Goal: Navigation & Orientation: Understand site structure

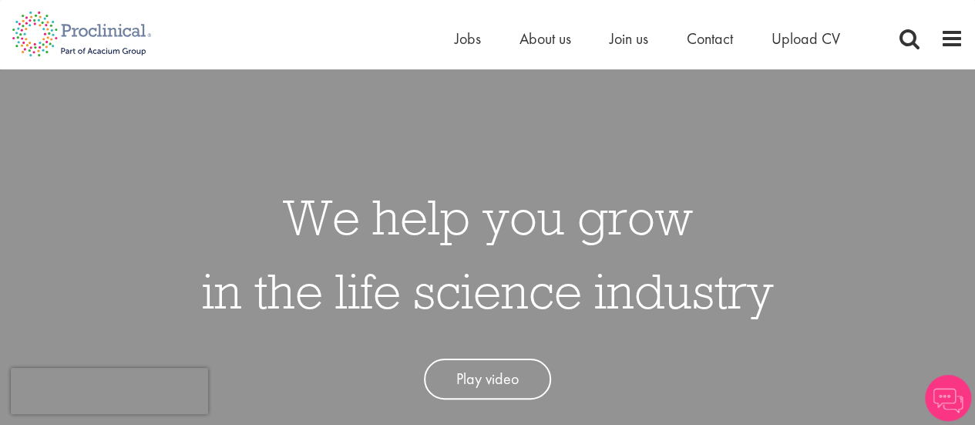
click at [555, 49] on li "About us" at bounding box center [545, 38] width 52 height 23
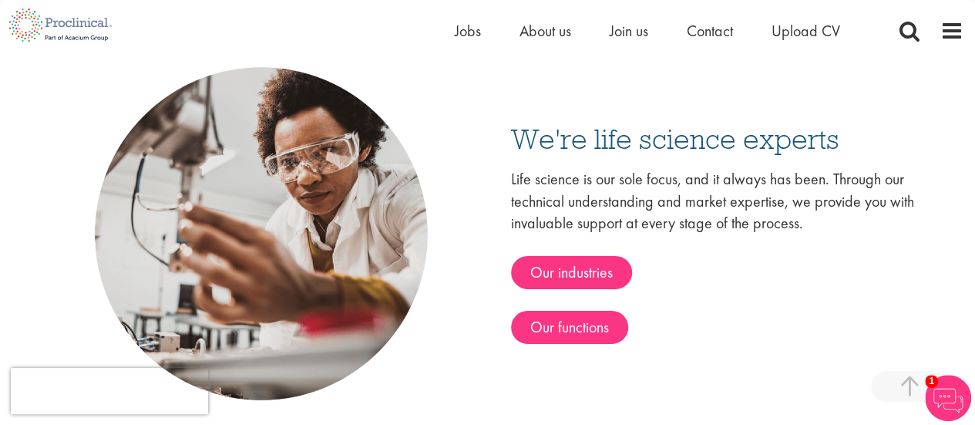
scroll to position [2391, 0]
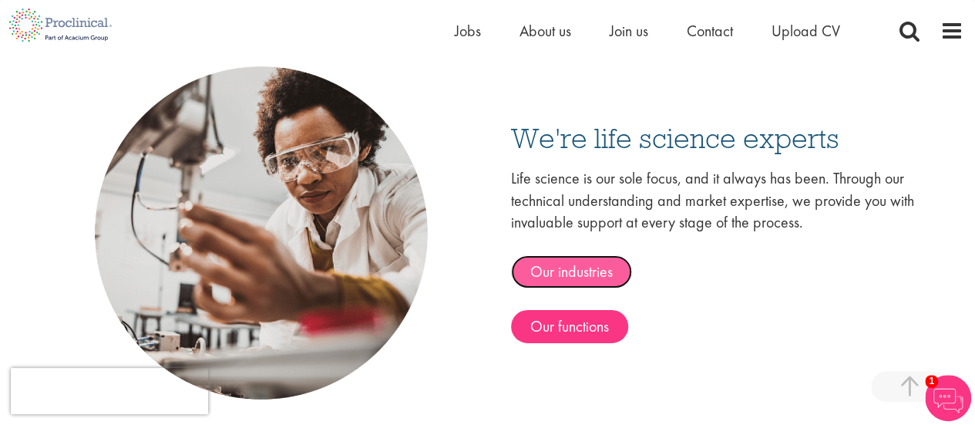
click at [568, 267] on link "Our industries" at bounding box center [571, 271] width 121 height 33
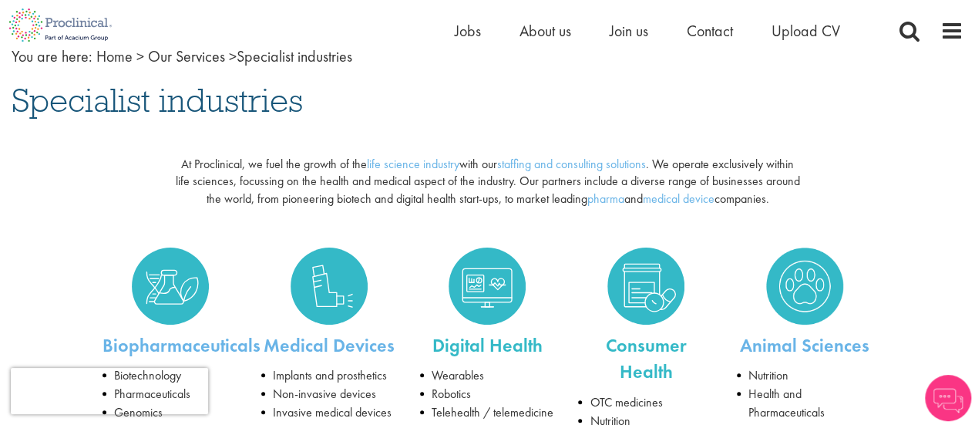
scroll to position [95, 0]
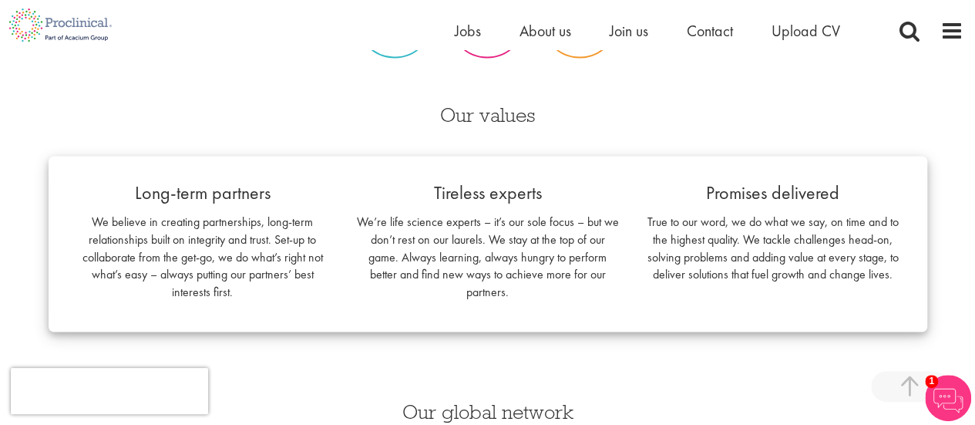
scroll to position [1415, 0]
